Goal: Find specific page/section: Find specific page/section

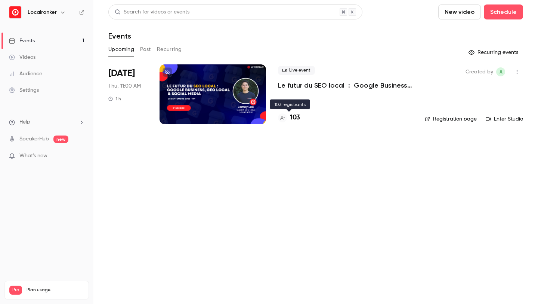
click at [295, 118] on h4 "103" at bounding box center [295, 118] width 10 height 10
